Goal: Communication & Community: Ask a question

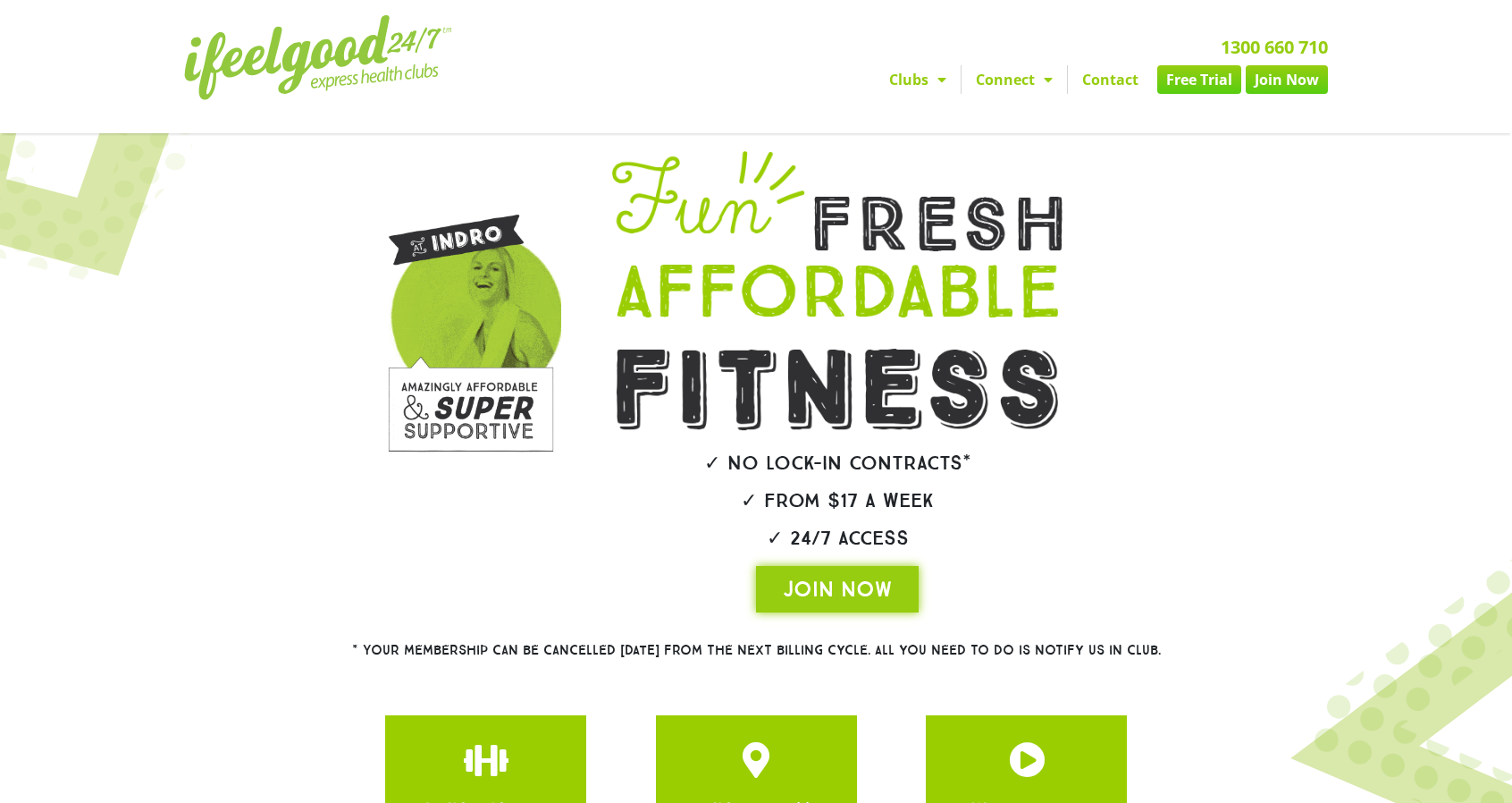
drag, startPoint x: 1108, startPoint y: 185, endPoint x: 1119, endPoint y: 174, distance: 15.6
click at [1108, 185] on div "✓ No lock-in contracts* ✓ From $17 a week ✓ 24/7 Access JOIN NOW" at bounding box center [836, 381] width 570 height 479
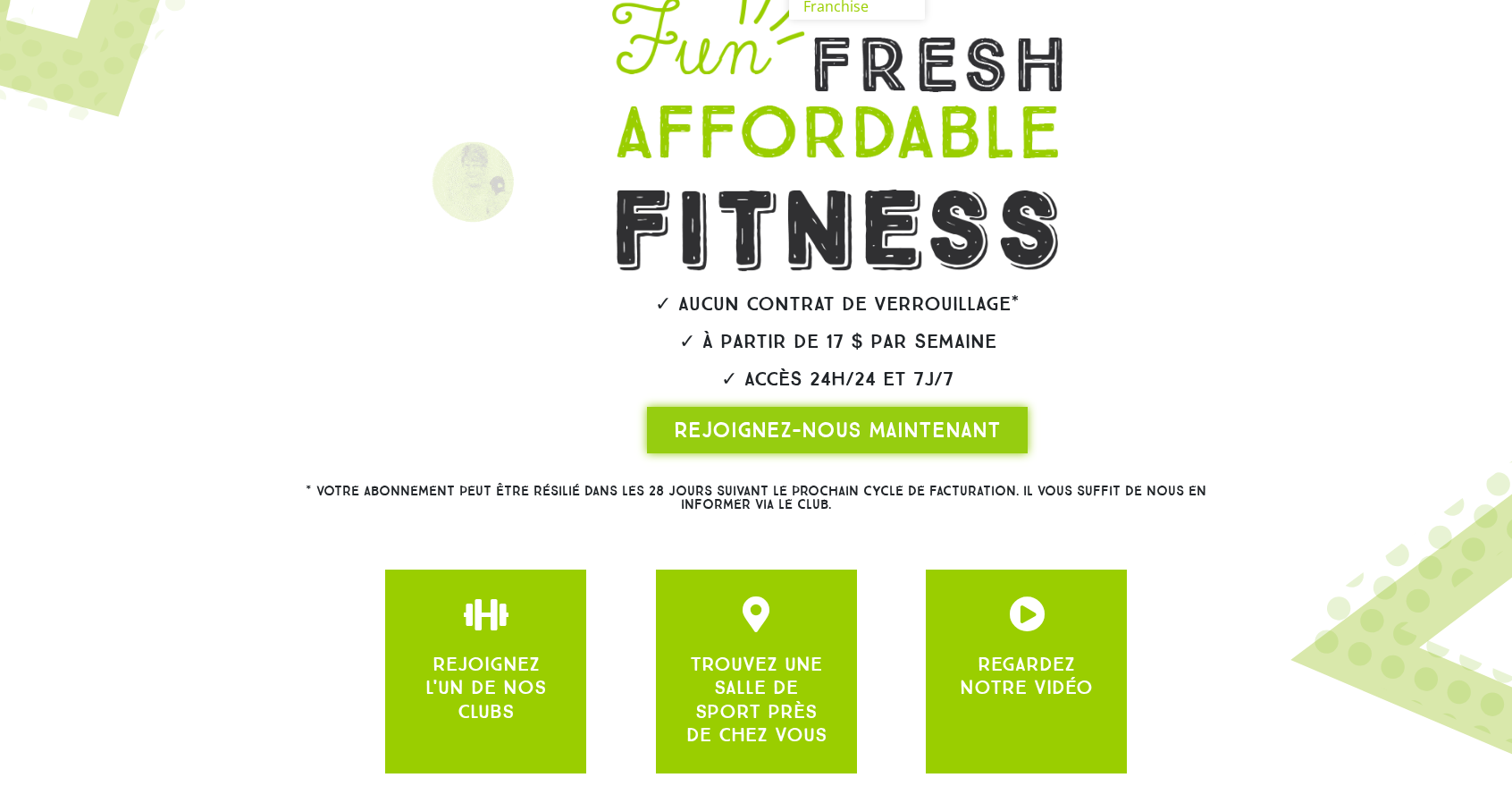
scroll to position [287, 0]
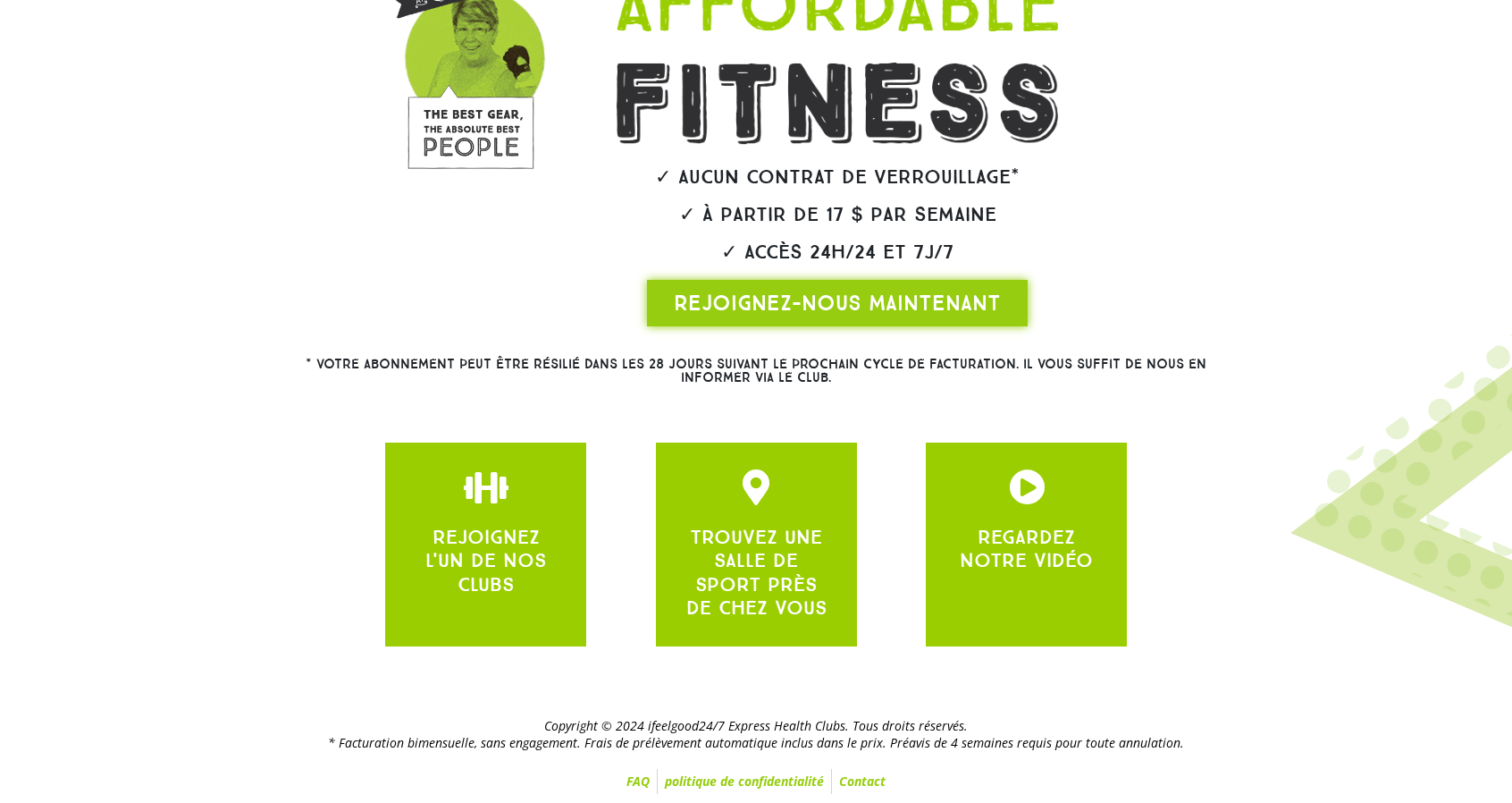
click at [856, 782] on font "Contact" at bounding box center [862, 780] width 47 height 17
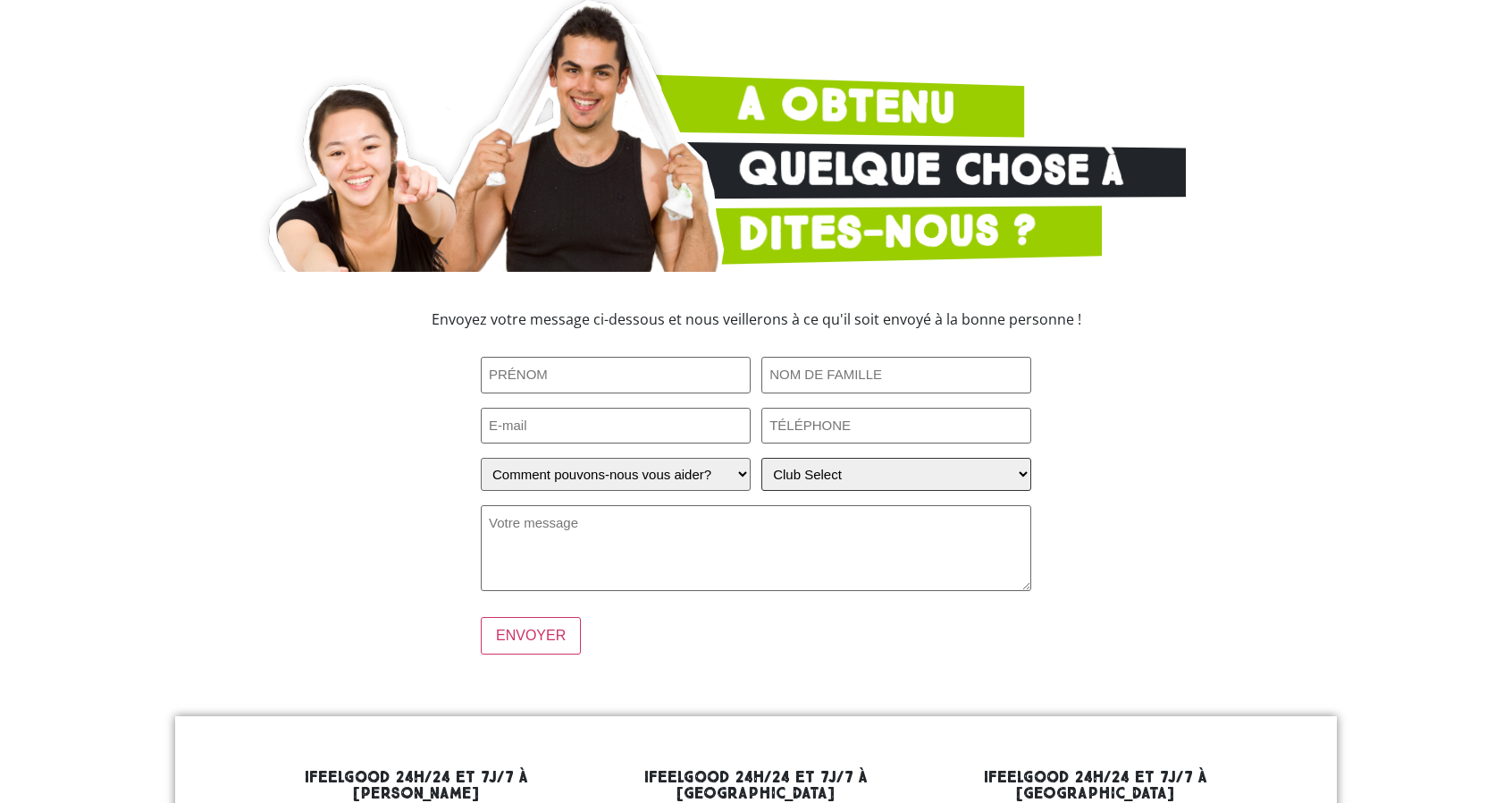
click at [825, 491] on select "Club Select [PERSON_NAME] [GEOGRAPHIC_DATA] [GEOGRAPHIC_DATA] [GEOGRAPHIC_DATA]…" at bounding box center [896, 474] width 270 height 33
select select "[GEOGRAPHIC_DATA]"
click at [761, 491] on select "Club Select [PERSON_NAME] [GEOGRAPHIC_DATA] [GEOGRAPHIC_DATA] [GEOGRAPHIC_DATA]…" at bounding box center [896, 474] width 270 height 33
click at [644, 394] on input "Prénom (Requis)" at bounding box center [615, 375] width 270 height 37
type input "Yoan"
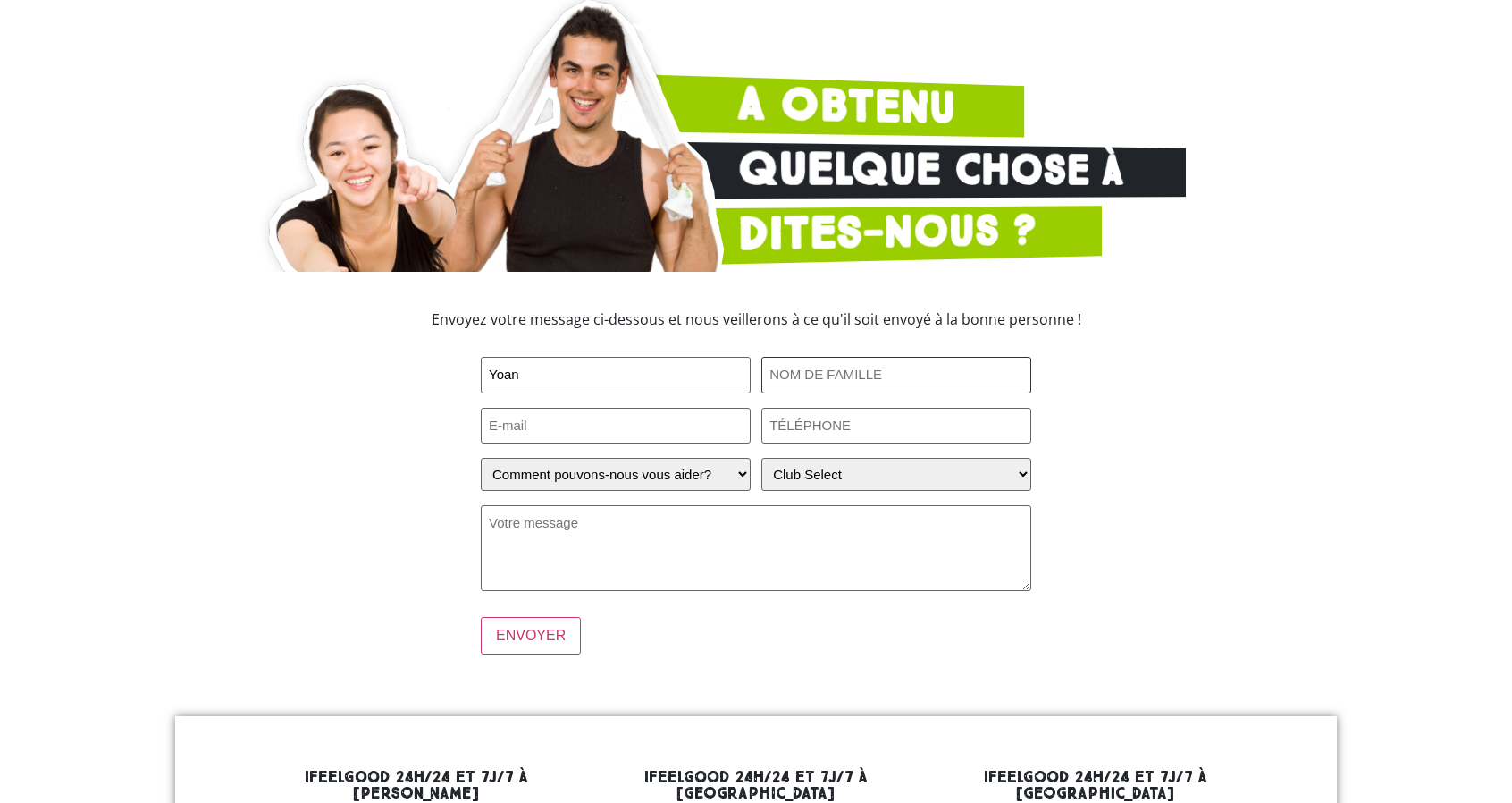
type input "EMERIC"
type input "[EMAIL_ADDRESS][DOMAIN_NAME]"
type input "0493578737"
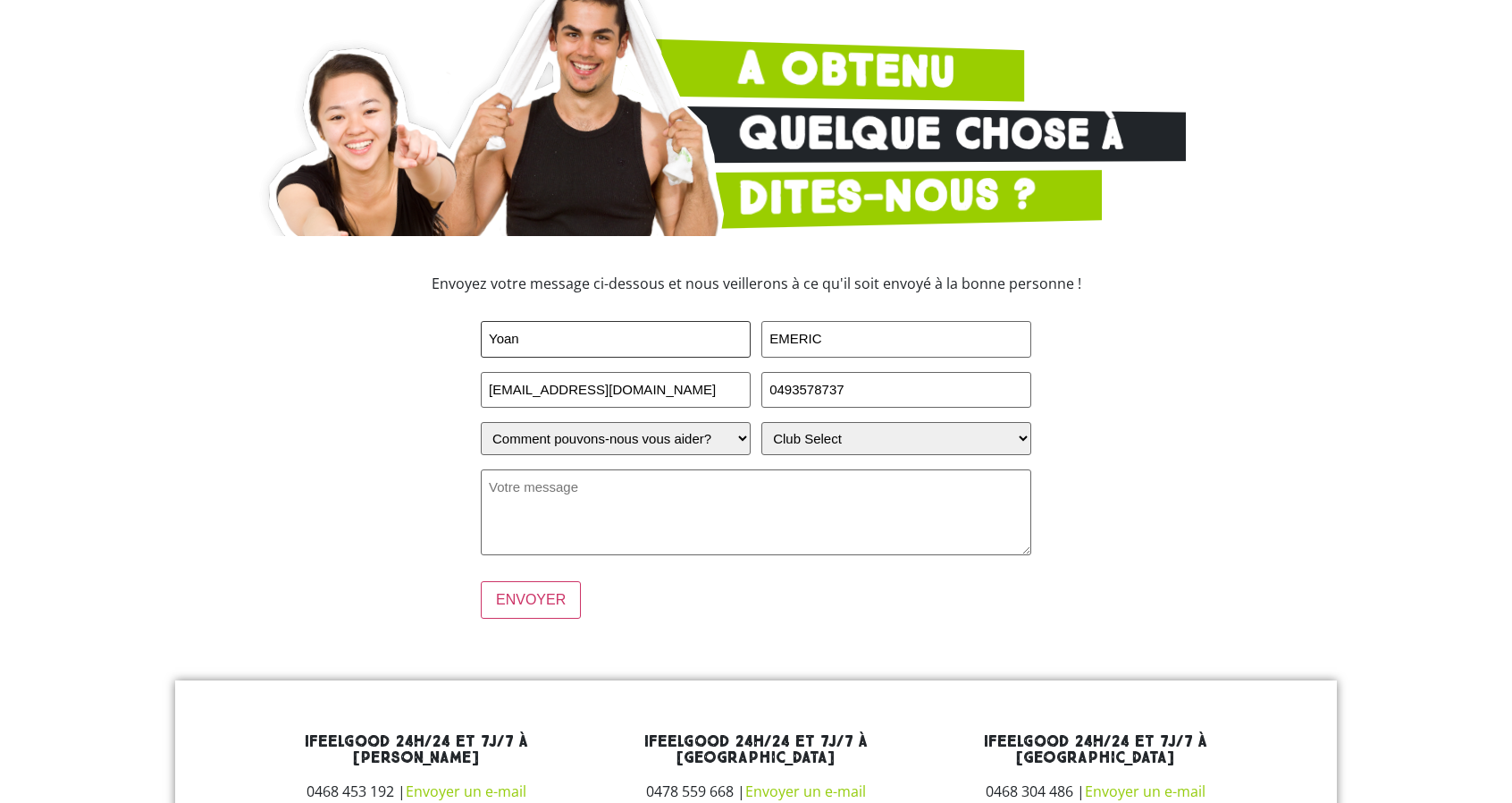
scroll to position [358, 0]
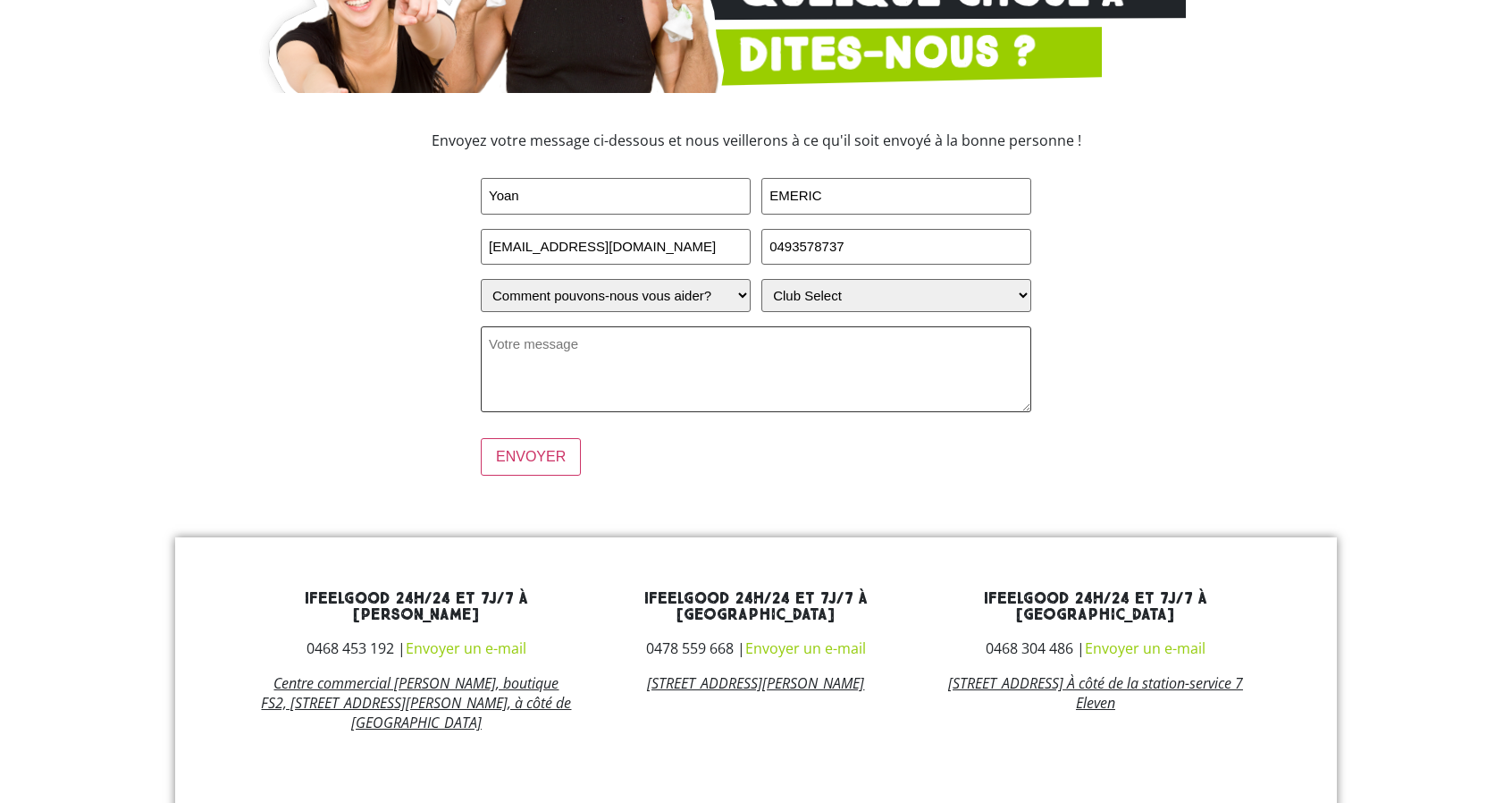
click at [616, 412] on textarea "Votre message (Requis)" at bounding box center [755, 369] width 550 height 86
click at [961, 412] on textarea "Bonjour, j'ai déménagé et je souhaite stopper mon contrat imédiatement." at bounding box center [755, 369] width 550 height 86
drag, startPoint x: 947, startPoint y: 521, endPoint x: 840, endPoint y: 524, distance: 107.0
click at [840, 412] on textarea "Bonjour, j'ai déménagé et je souhaite stopper mon contrat imédiatement." at bounding box center [755, 369] width 550 height 86
click at [843, 412] on textarea "Bonjour, j'ai déménagé et je souhaite stopper mon contrat iavec effet immédia." at bounding box center [755, 369] width 550 height 86
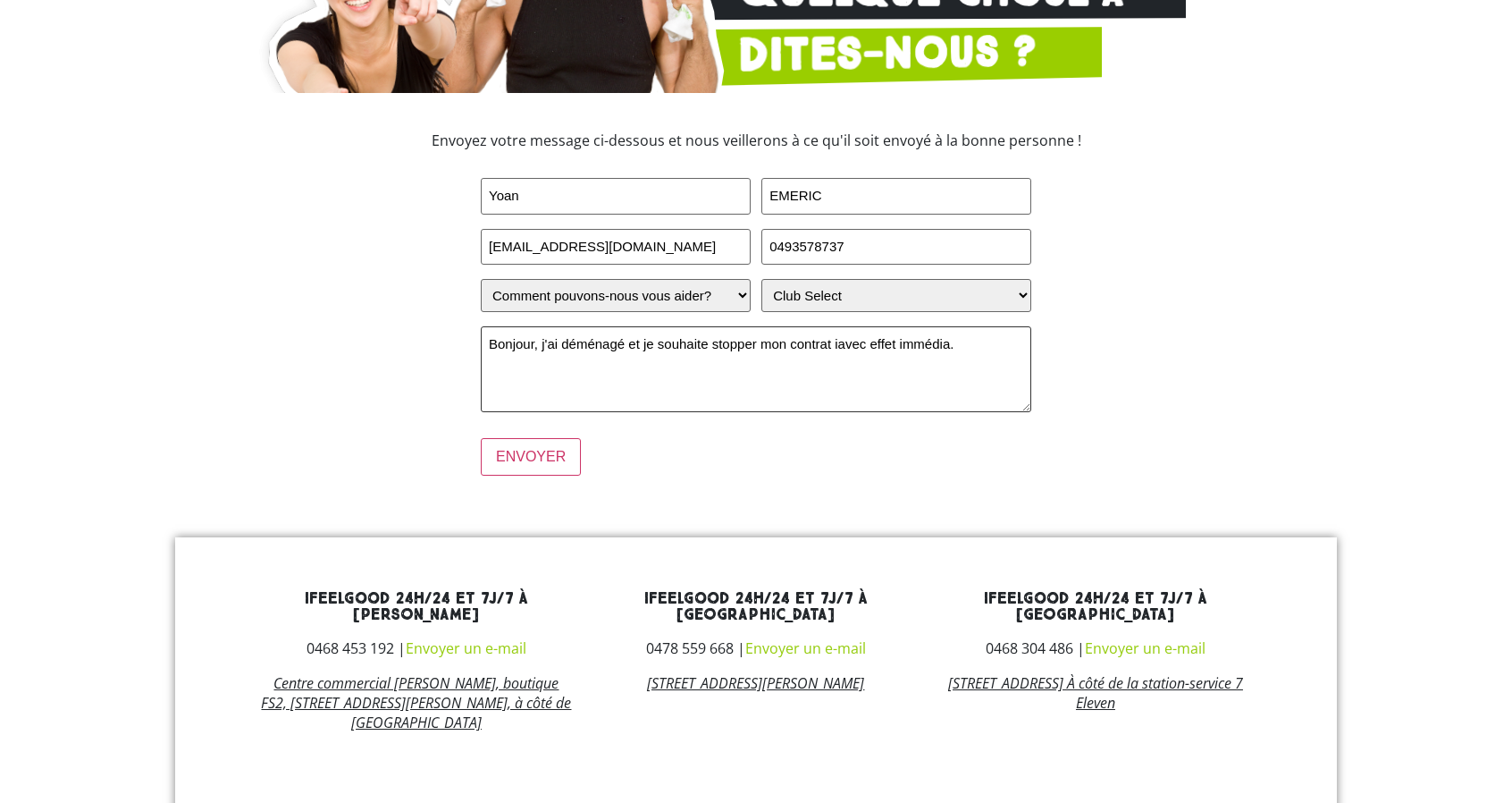
click at [840, 412] on textarea "Bonjour, j'ai déménagé et je souhaite stopper mon contrat iavec effet immédia." at bounding box center [755, 369] width 550 height 86
paste textarea "Hello, I've moved house and want to end my contract with immediate effec"
click at [518, 412] on textarea "Hello, I've moved house and want to end my contract with immediate effect." at bounding box center [755, 369] width 550 height 86
click at [941, 412] on textarea "Hi, I've moved house and want to end my contract with immediate effect." at bounding box center [755, 369] width 550 height 86
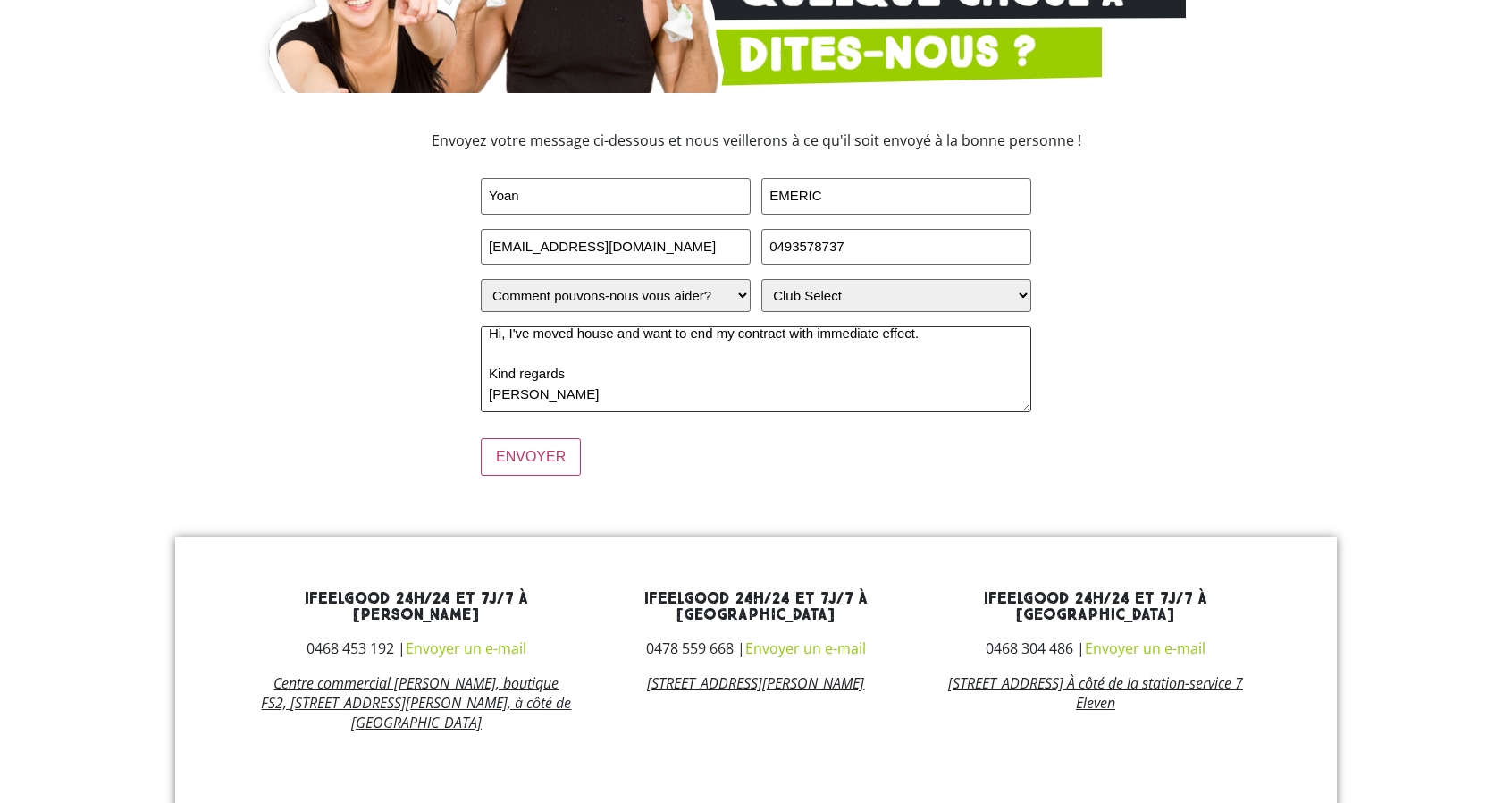
scroll to position [69, 0]
type textarea "Hi, I've moved house and want to end my contract with immediate effect. Kind re…"
click at [550, 476] on input "ENVOYER" at bounding box center [530, 457] width 100 height 38
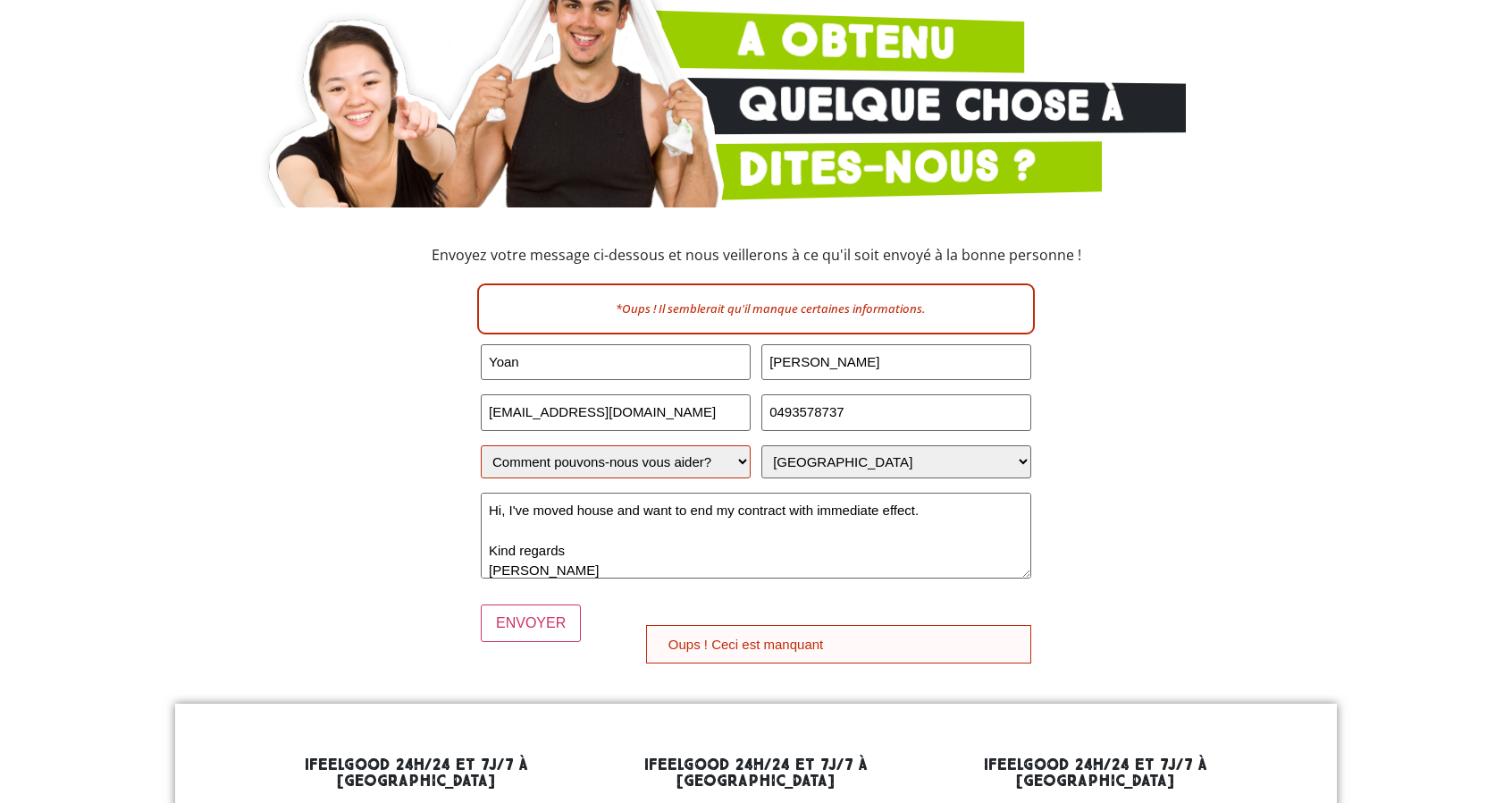
scroll to position [358, 0]
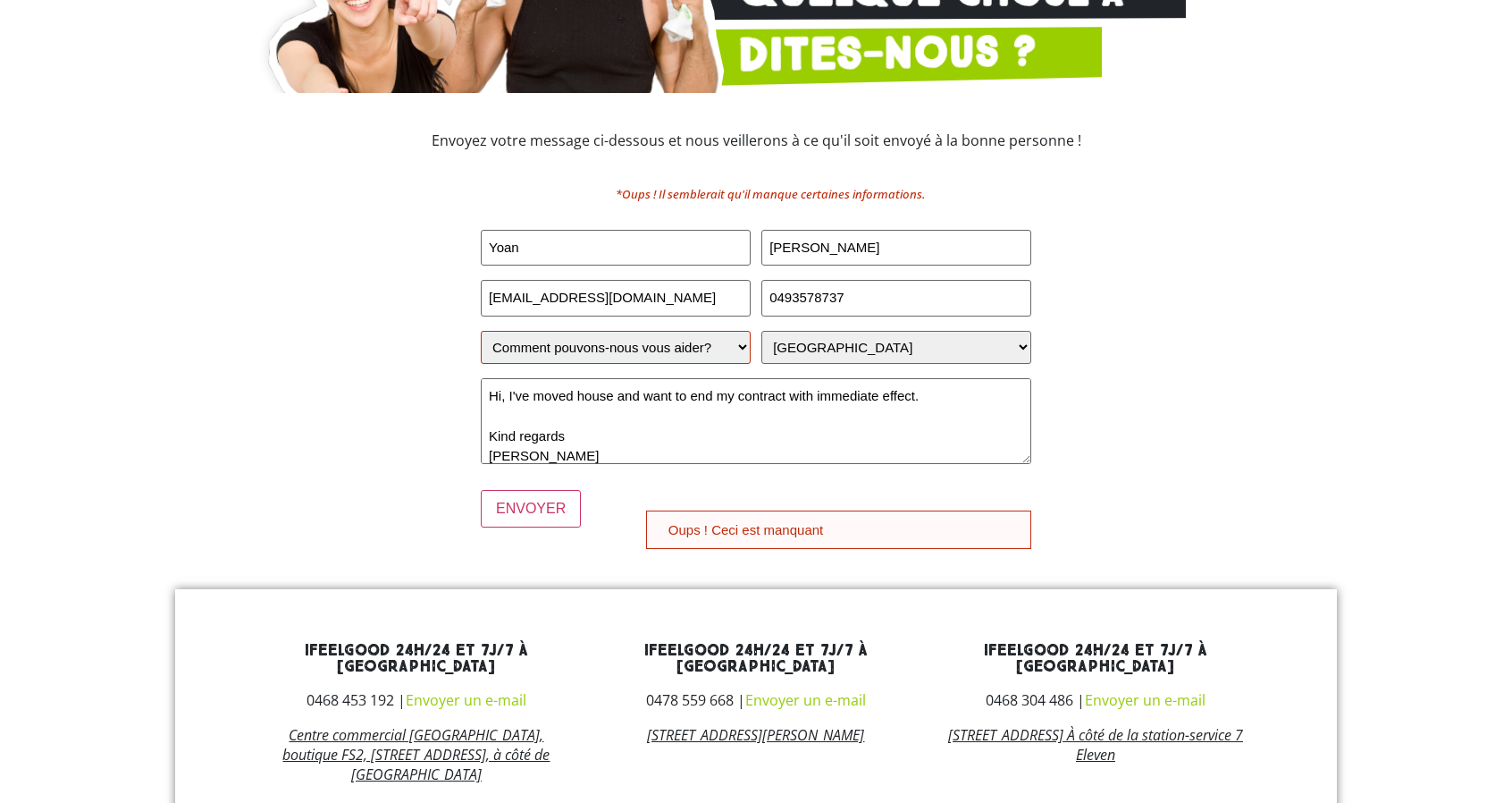
click at [684, 364] on select "Comment pouvons-nous vous aider? J'ai une question sur l'adhésion Je suis un me…" at bounding box center [615, 347] width 270 height 33
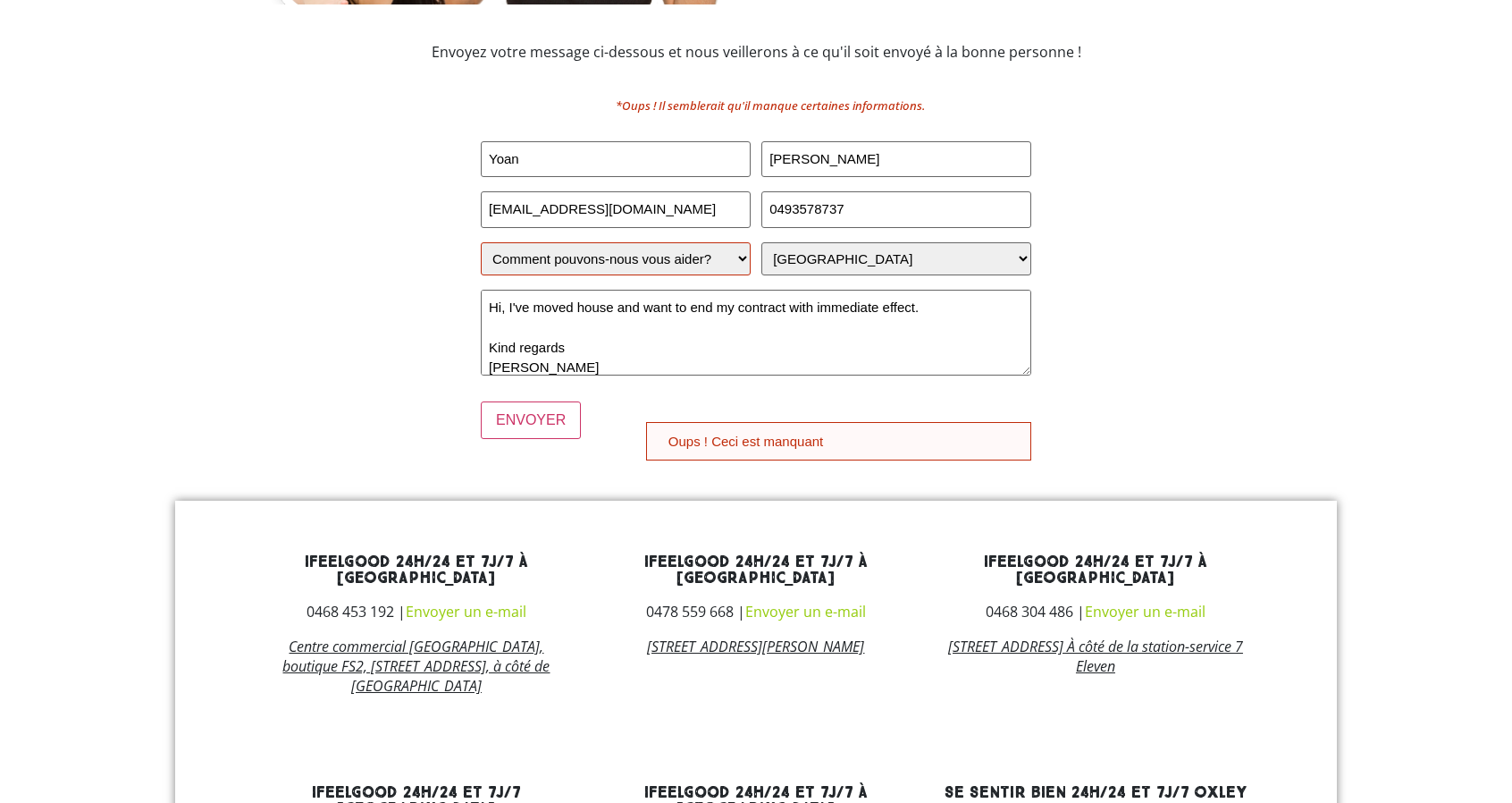
scroll to position [447, 0]
click at [665, 275] on select "Comment pouvons-nous vous aider? J'ai une question sur l'adhésion Je suis un me…" at bounding box center [615, 257] width 270 height 33
click at [481, 275] on select "Comment pouvons-nous vous aider? J'ai une question sur l'adhésion Je suis un me…" at bounding box center [615, 257] width 270 height 33
click at [661, 275] on select "Comment pouvons-nous vous aider? J'ai une question sur l'adhésion Je suis un me…" at bounding box center [615, 257] width 270 height 33
select select "I have a question about joining"
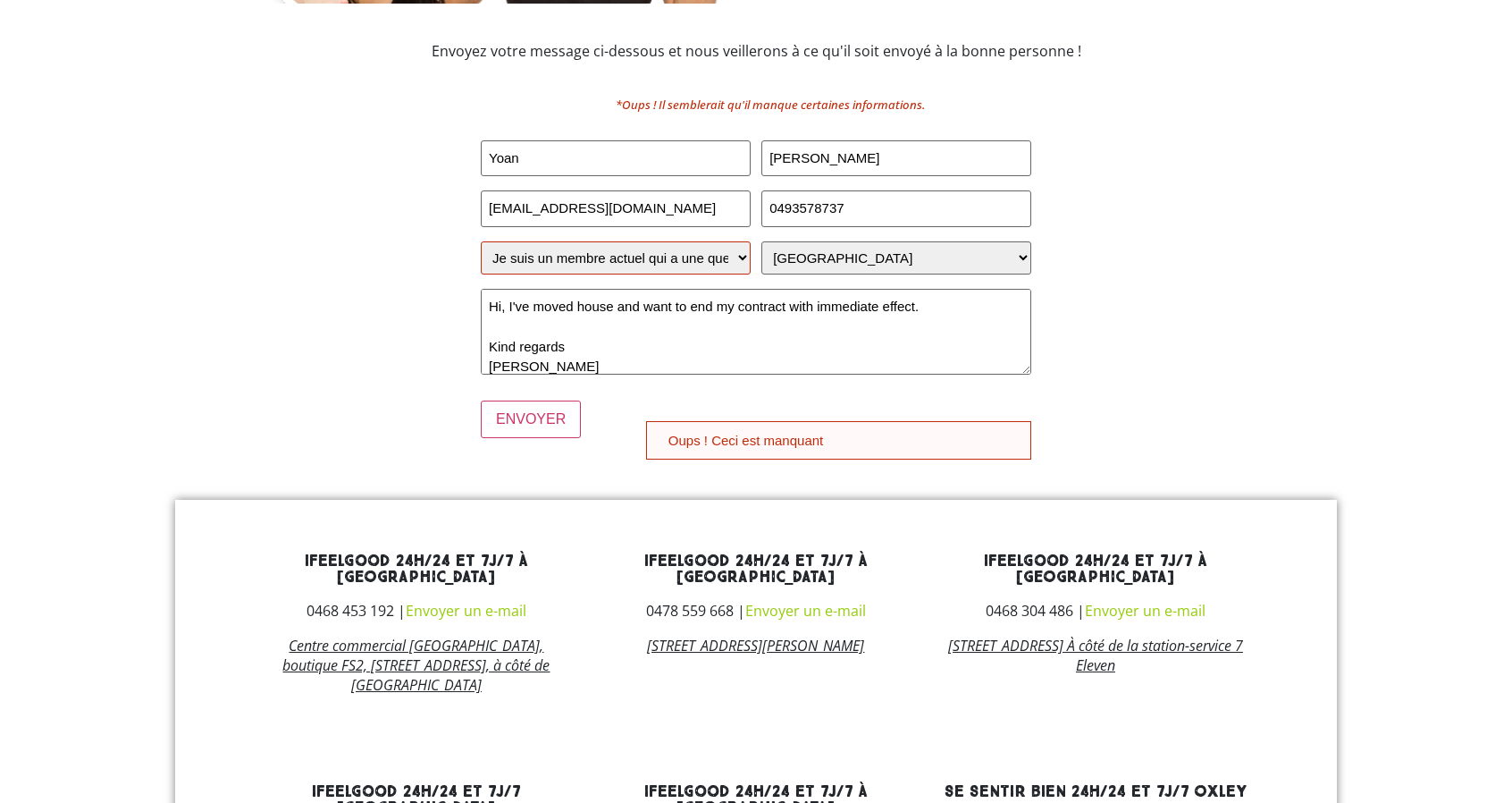
click at [481, 275] on select "Comment pouvons-nous vous aider? J'ai une question sur l'adhésion Je suis un me…" at bounding box center [615, 257] width 270 height 33
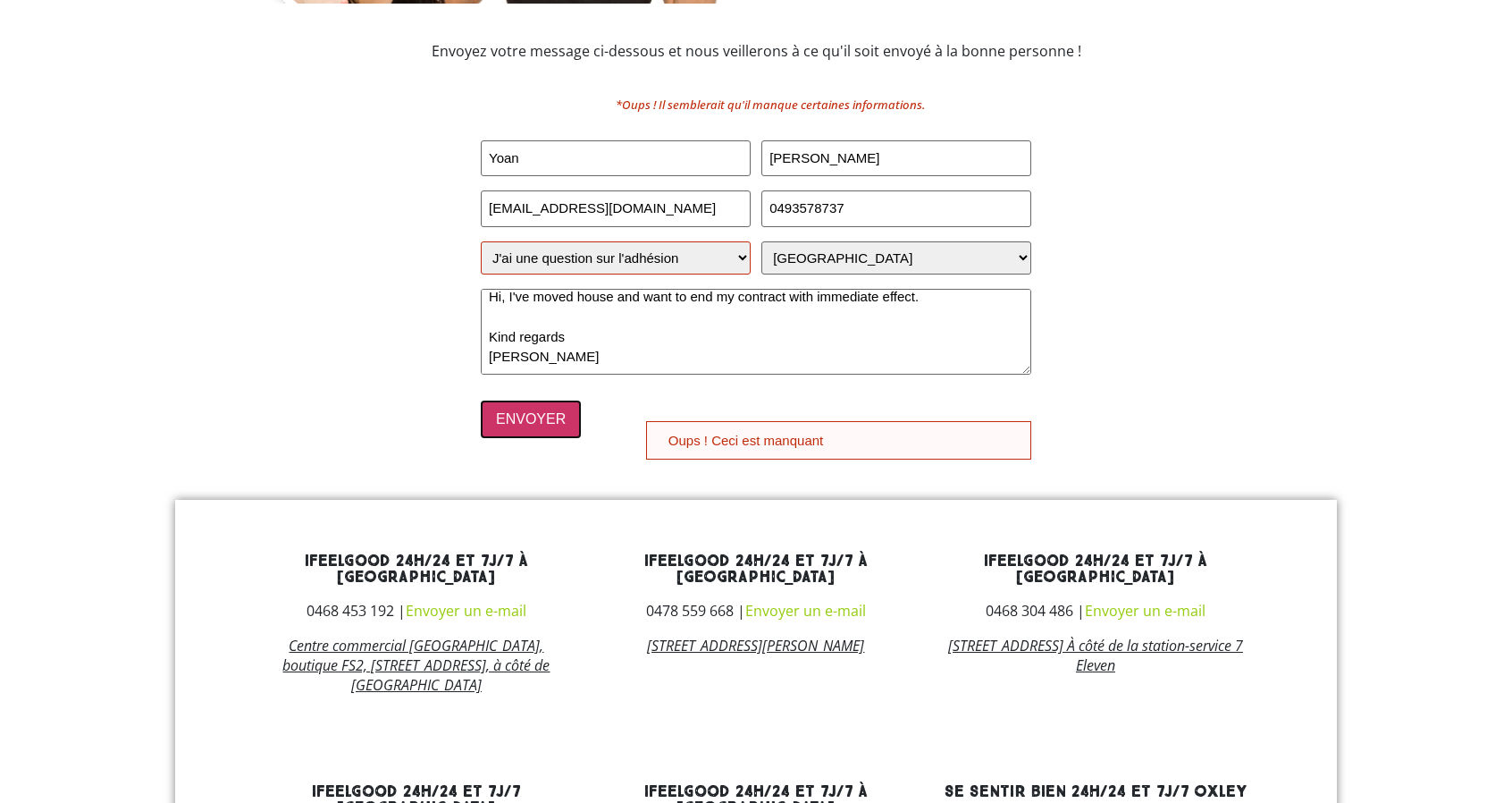
click at [536, 438] on input "ENVOYER" at bounding box center [530, 419] width 100 height 38
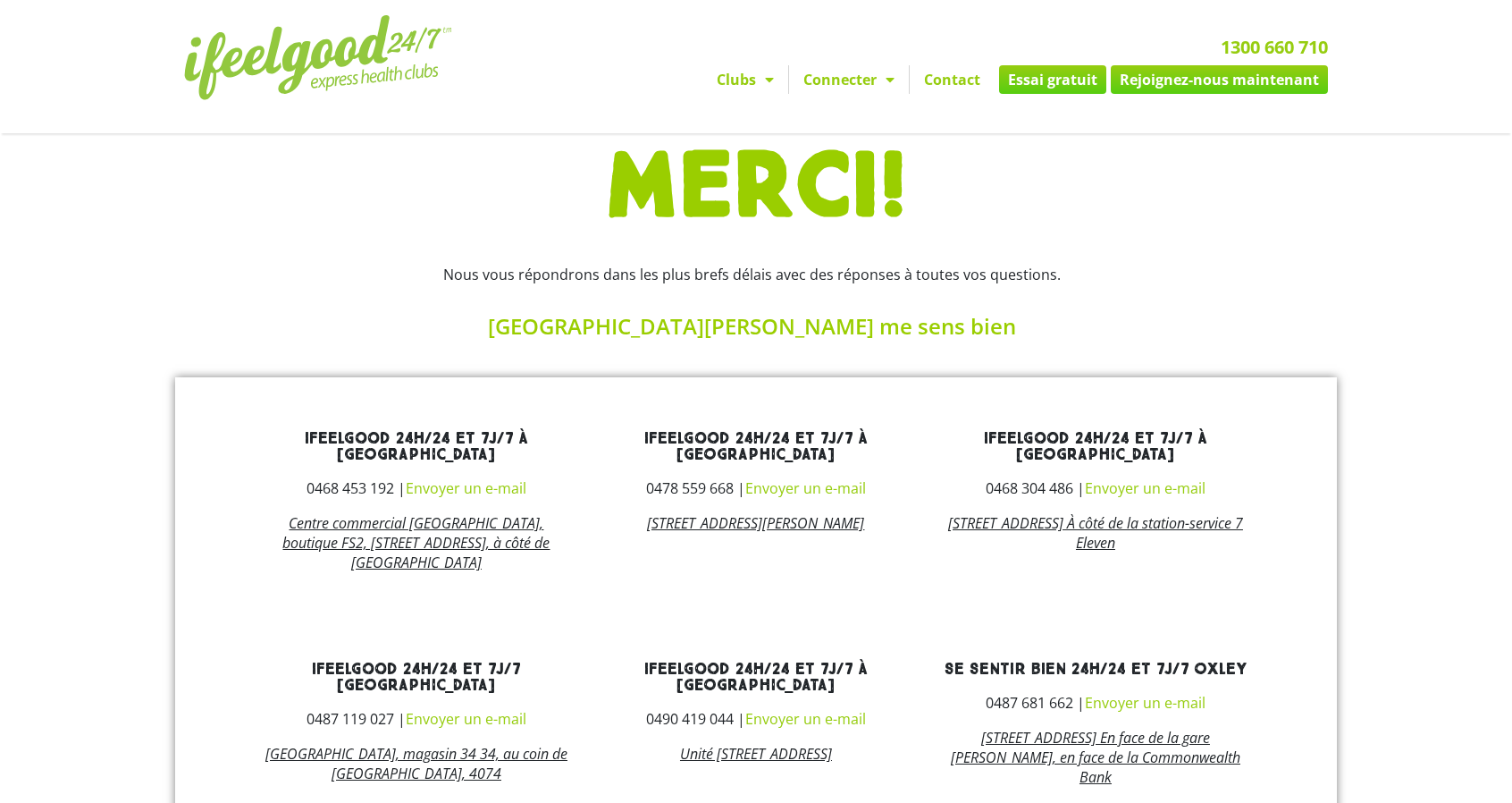
click at [1231, 294] on div at bounding box center [1212, 293] width 232 height 104
